Goal: Register for event/course

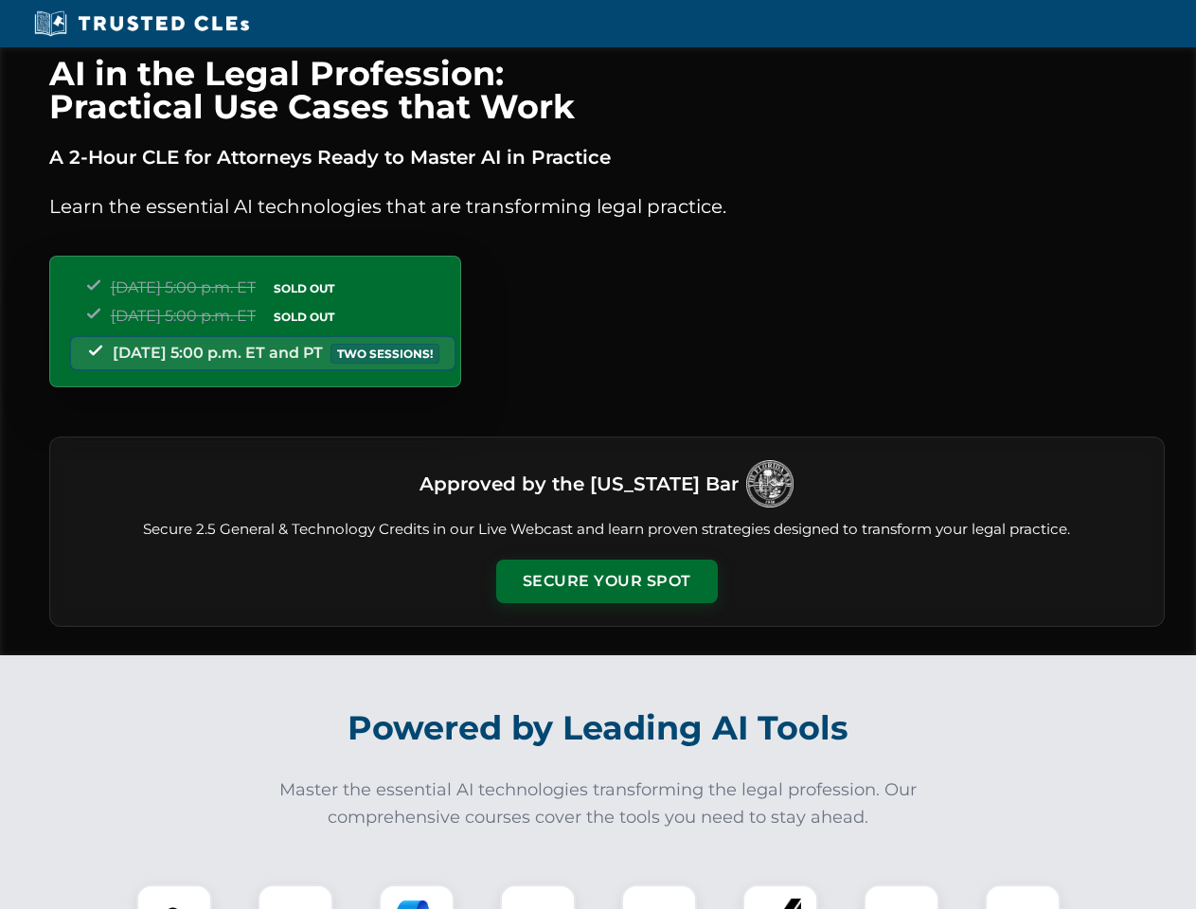
click at [606, 582] on button "Secure Your Spot" at bounding box center [607, 582] width 222 height 44
click at [174, 897] on img at bounding box center [174, 922] width 55 height 55
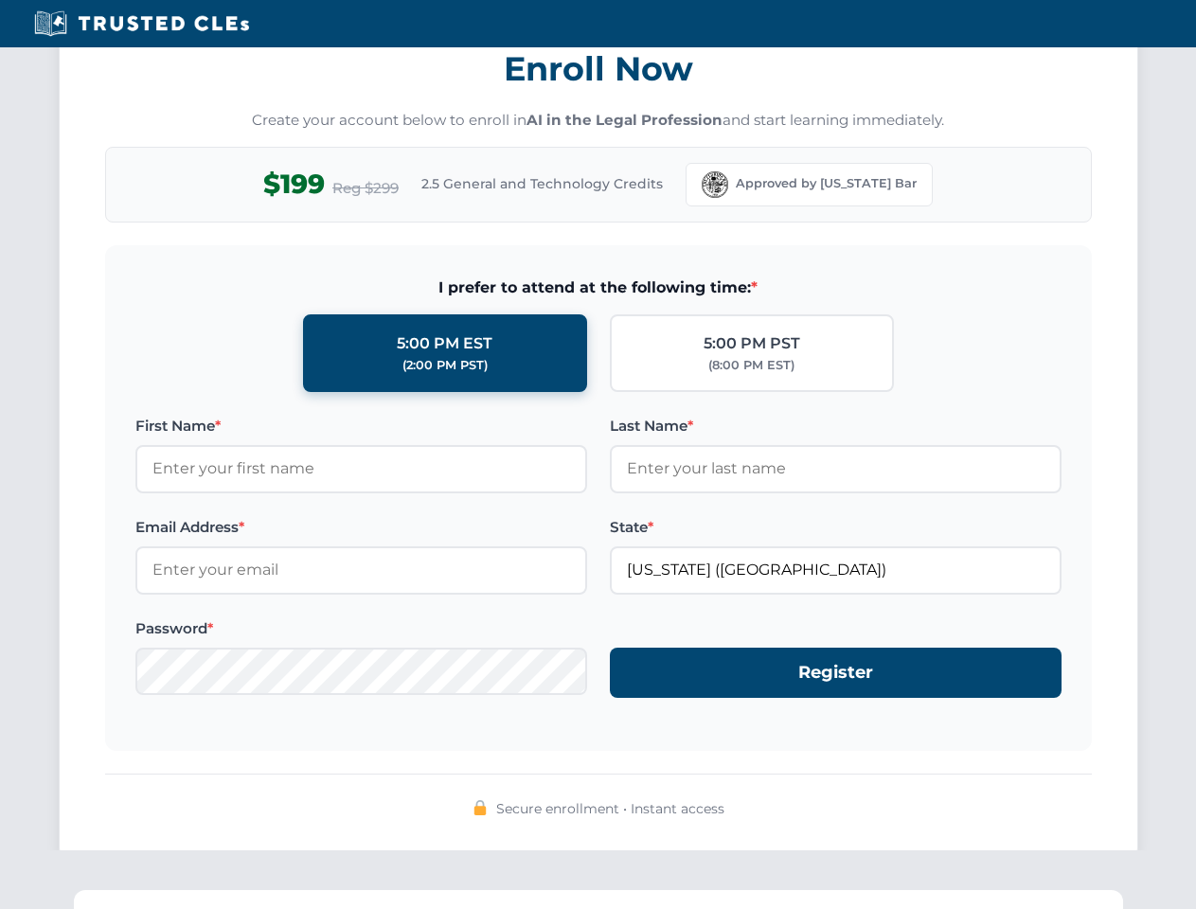
scroll to position [1859, 0]
